Goal: Check status: Check status

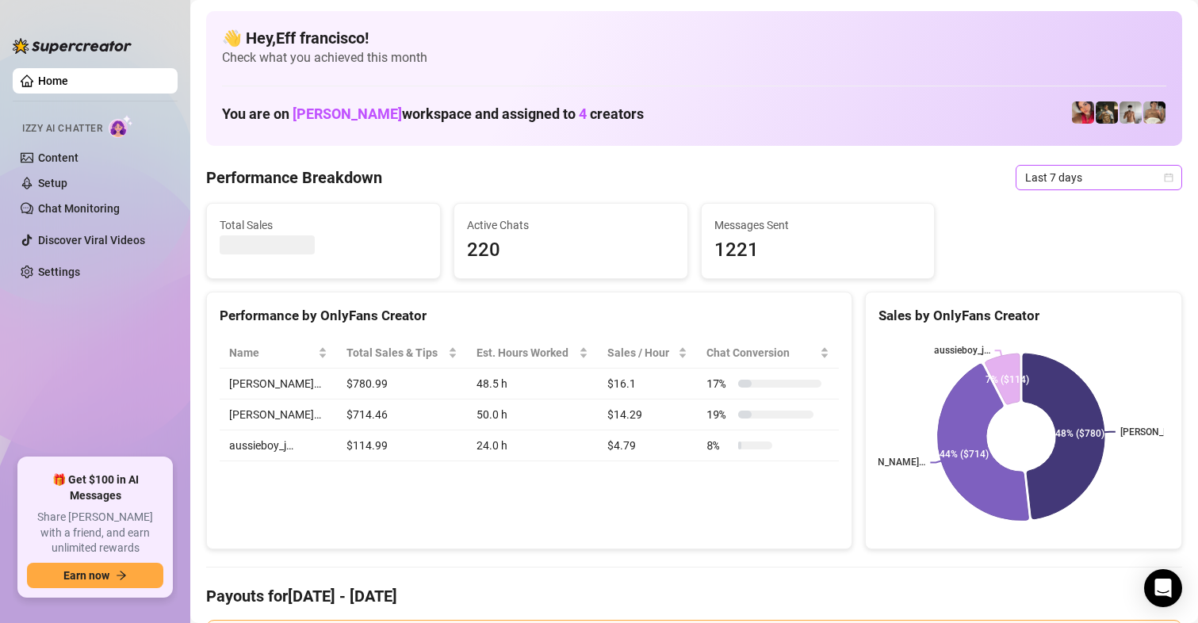
click at [1034, 183] on span "Last 7 days" at bounding box center [1098, 178] width 147 height 24
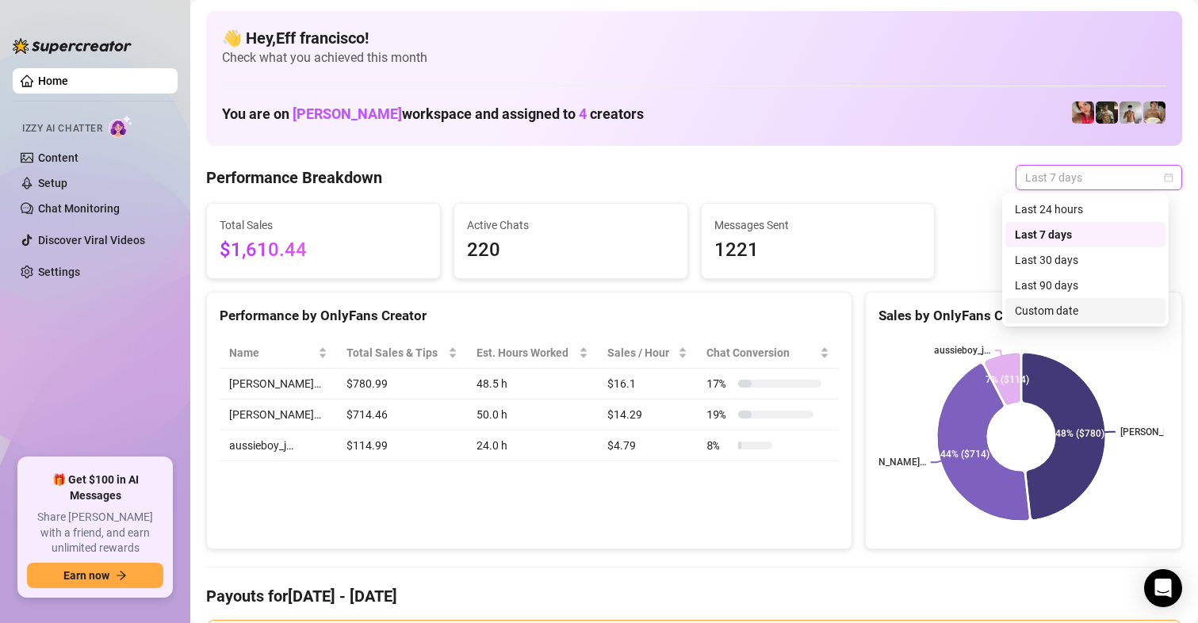
click at [1038, 305] on div "Custom date" at bounding box center [1085, 310] width 141 height 17
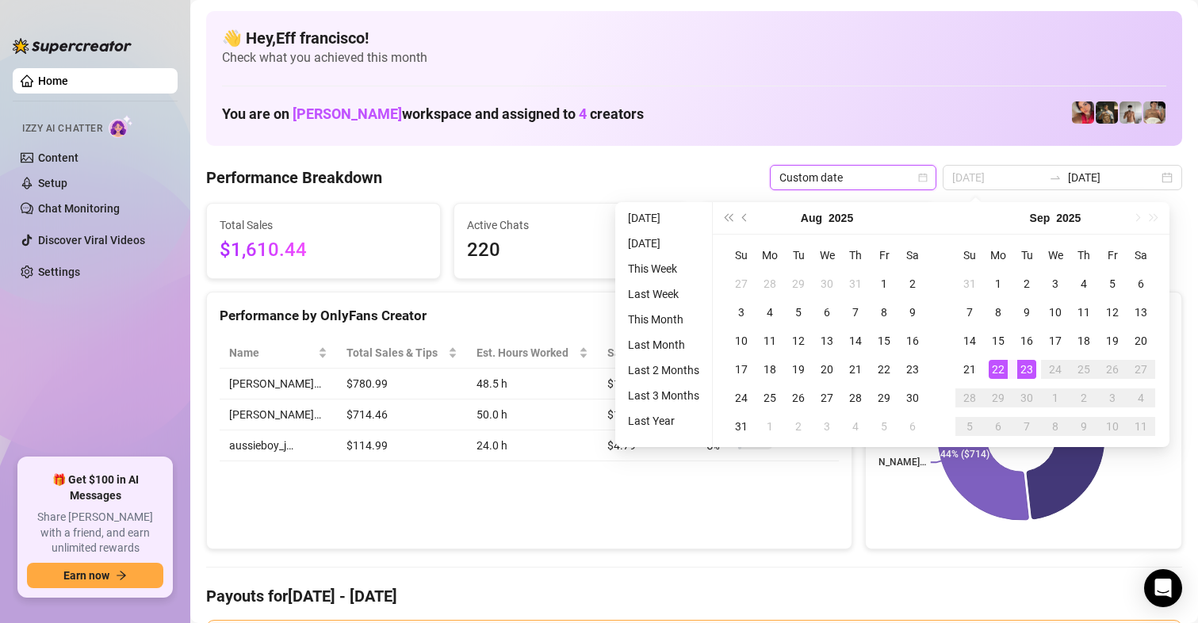
type input "[DATE]"
click at [1023, 369] on div "23" at bounding box center [1026, 369] width 19 height 19
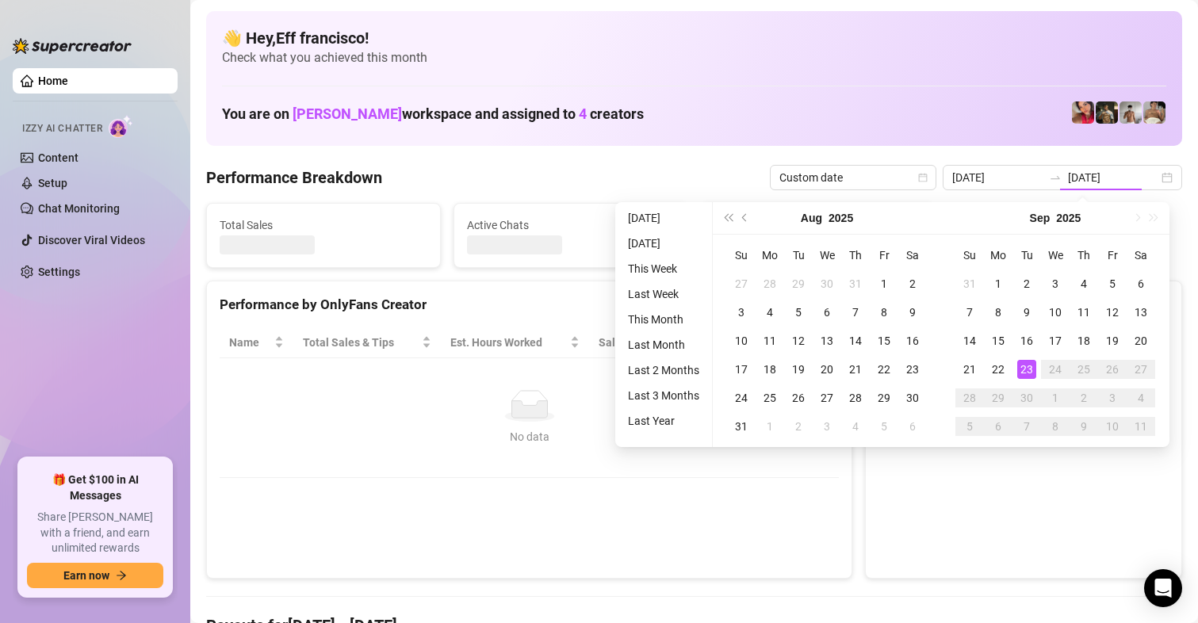
type input "[DATE]"
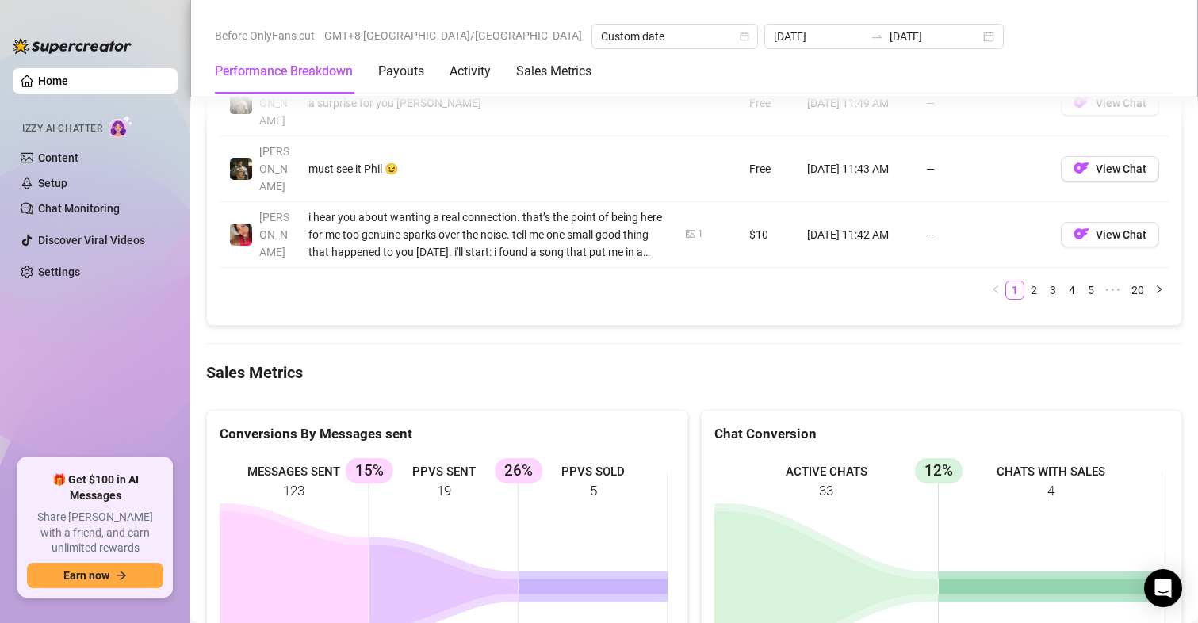
scroll to position [2048, 0]
